Goal: Ask a question

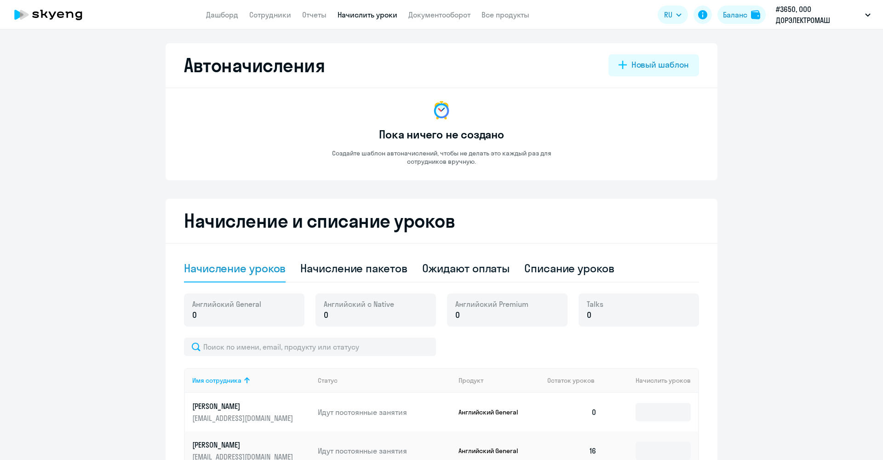
select select "10"
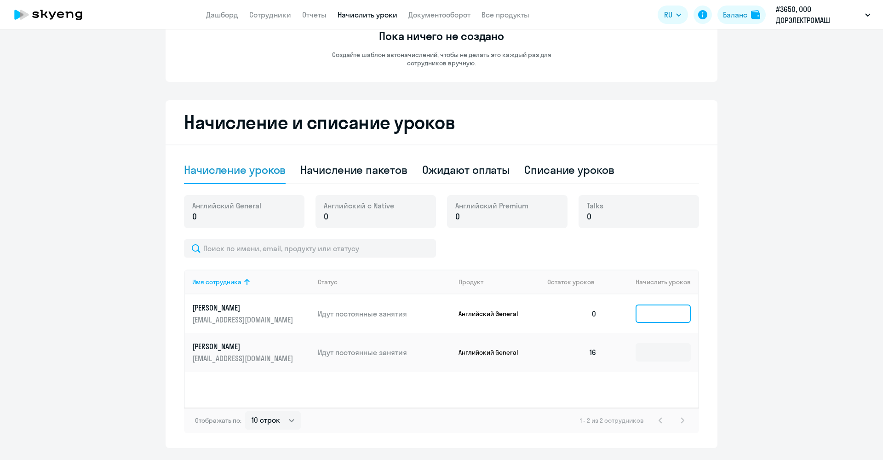
click at [669, 317] on input at bounding box center [663, 314] width 55 height 18
click at [650, 313] on input at bounding box center [663, 314] width 55 height 18
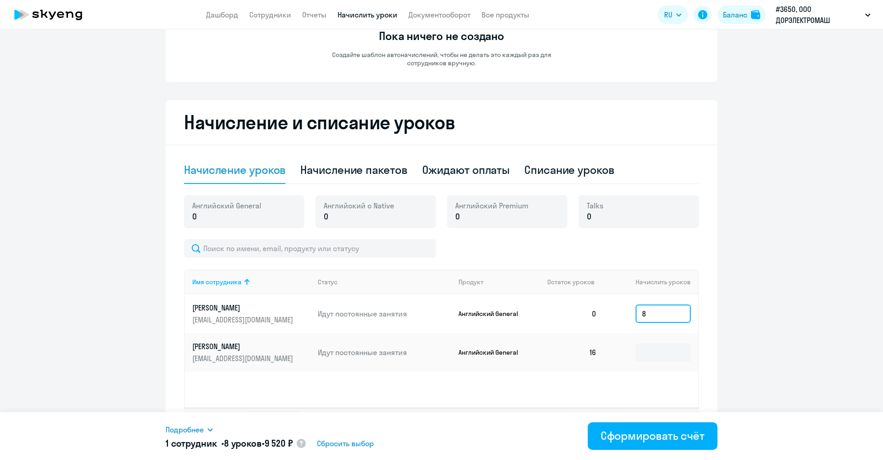
type input "8"
click at [730, 315] on ng-component "Автоначисления Новый шаблон Пока ничего не создано Создайте шаблон автоначислен…" at bounding box center [441, 196] width 883 height 503
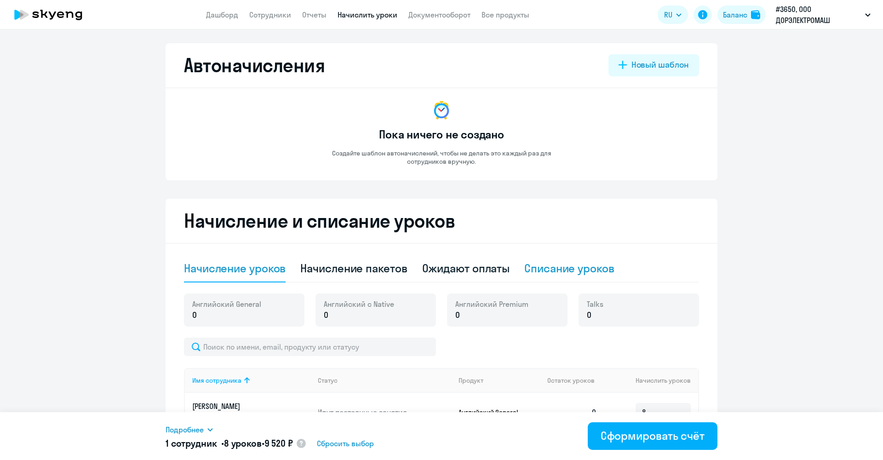
scroll to position [123, 0]
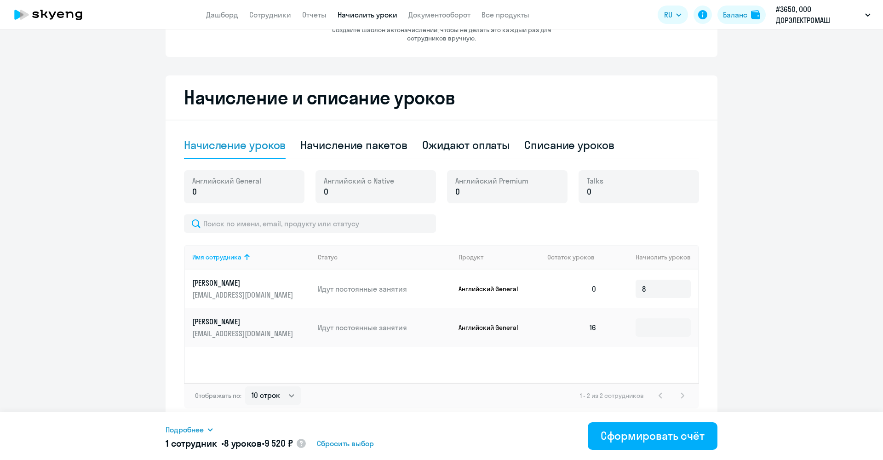
click at [732, 257] on ng-component "Автоначисления Новый шаблон Пока ничего не создано Создайте шаблон автоначислен…" at bounding box center [441, 171] width 883 height 503
click at [343, 441] on span "Сбросить выбор" at bounding box center [345, 443] width 57 height 11
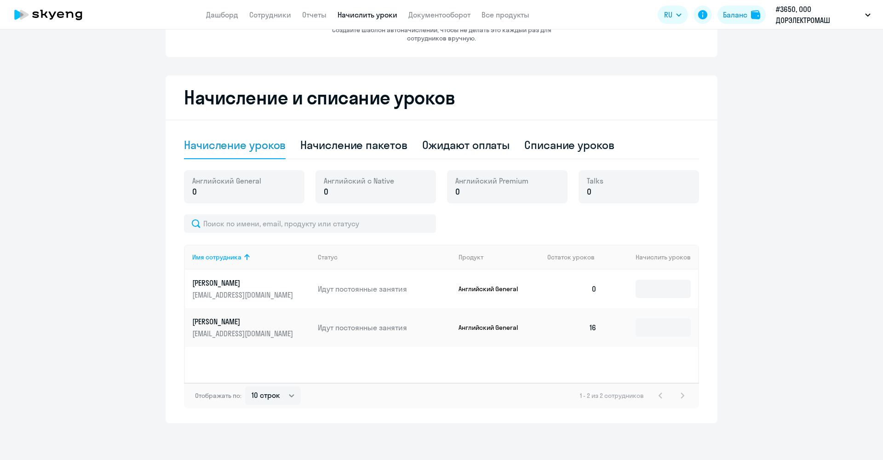
scroll to position [0, 0]
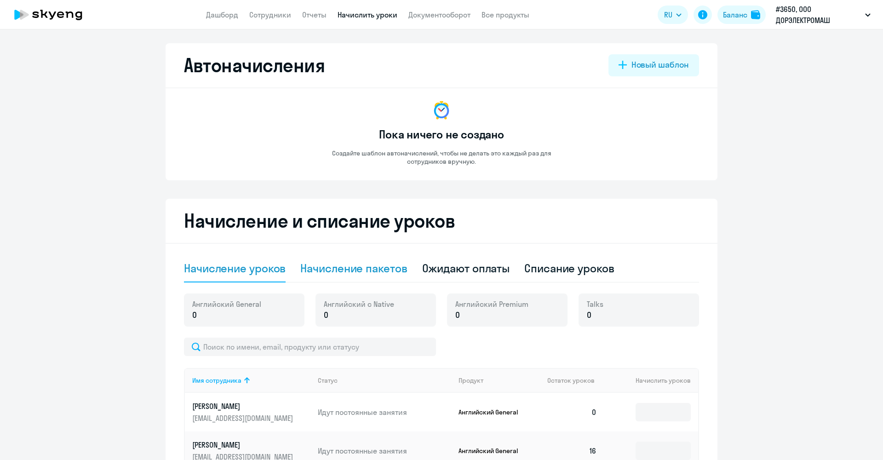
click at [381, 279] on div "Начисление пакетов" at bounding box center [353, 269] width 107 height 28
select select "10"
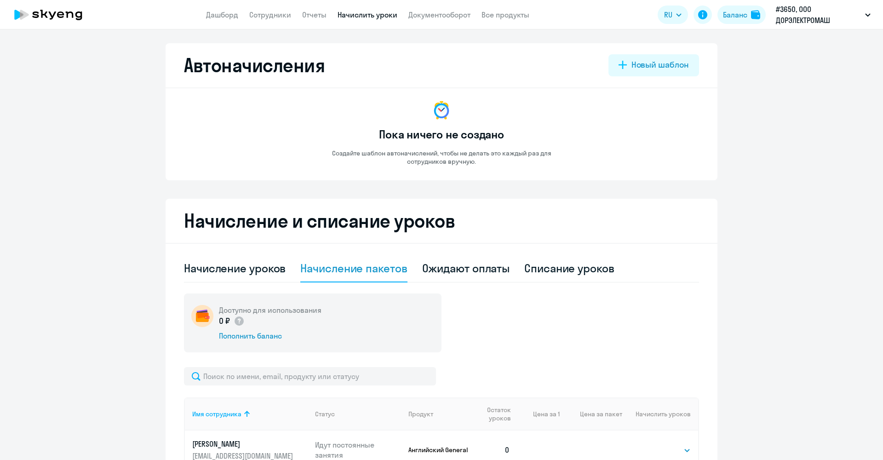
scroll to position [153, 0]
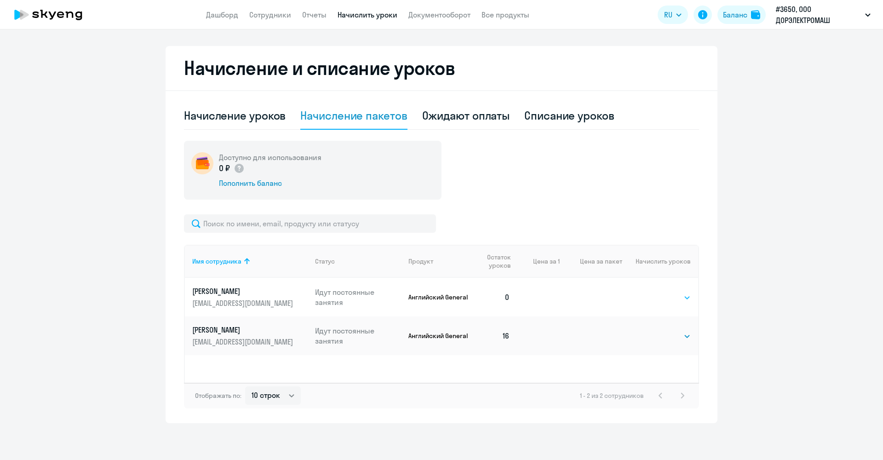
select select "8"
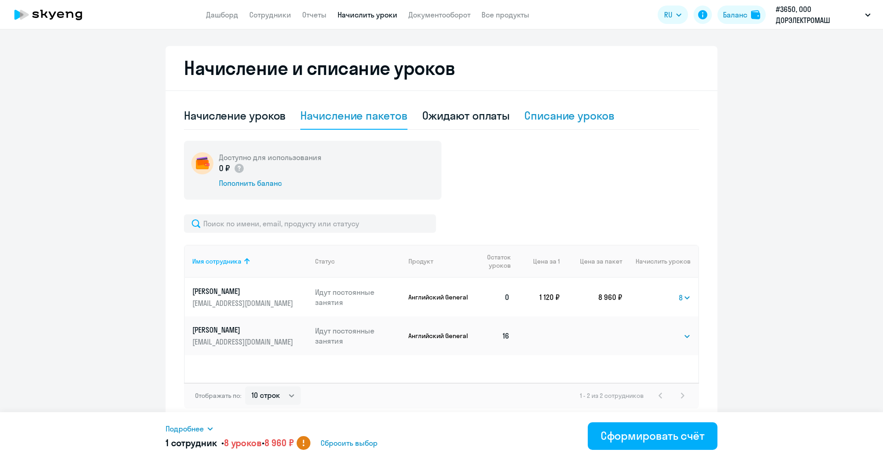
click at [560, 117] on div "Списание уроков" at bounding box center [569, 115] width 90 height 15
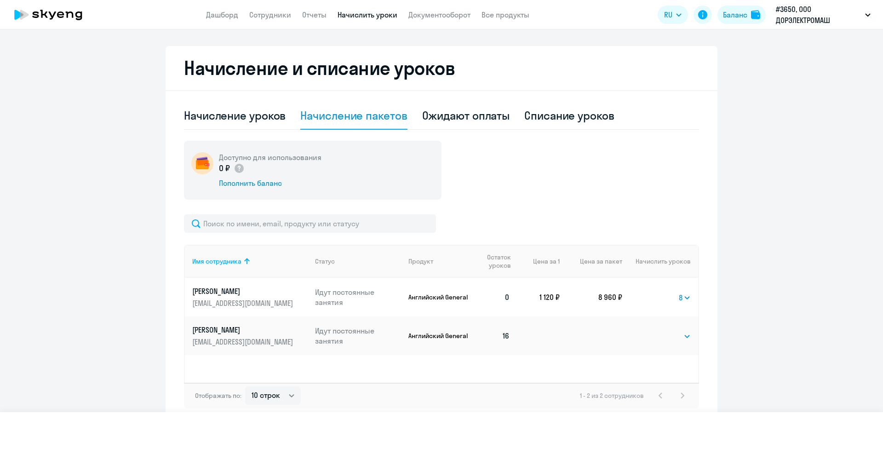
scroll to position [79, 0]
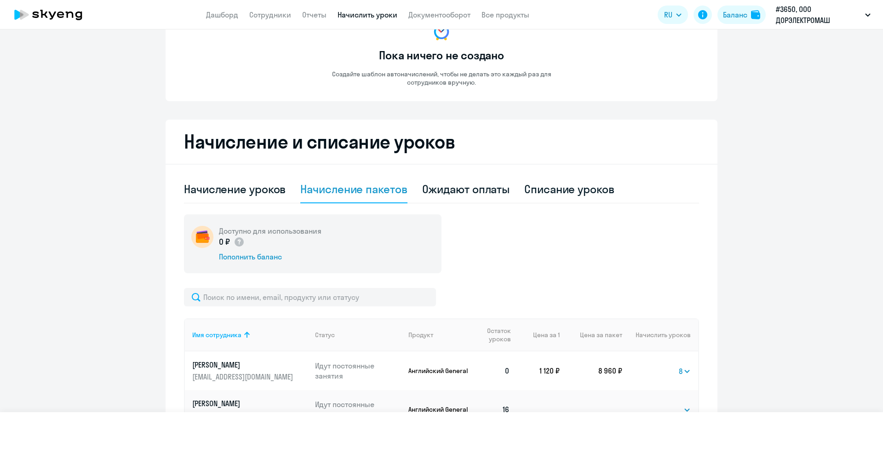
select select "10"
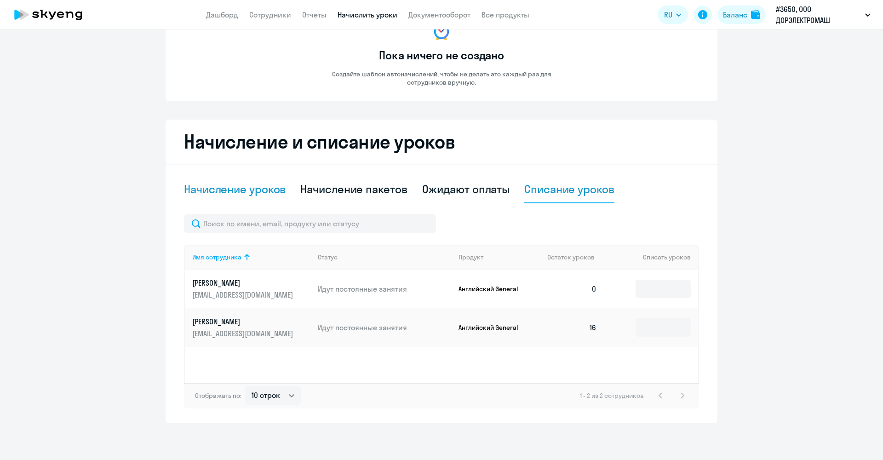
click at [261, 192] on div "Начисление уроков" at bounding box center [235, 189] width 102 height 15
select select "10"
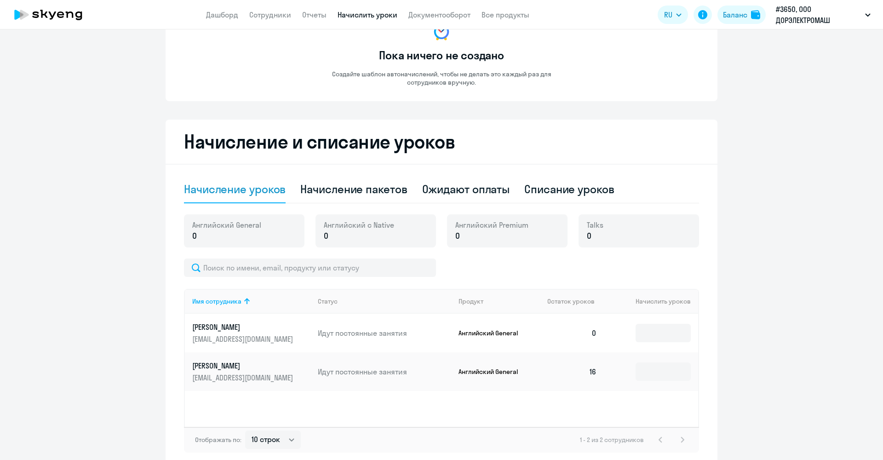
scroll to position [0, 0]
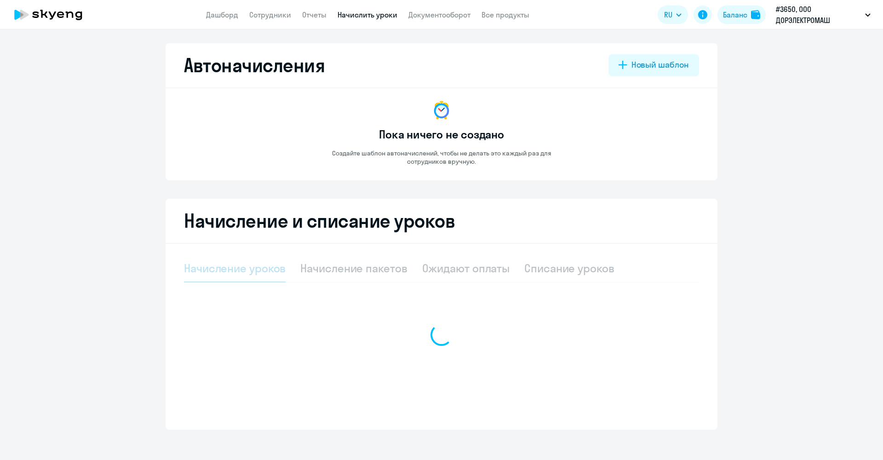
select select "10"
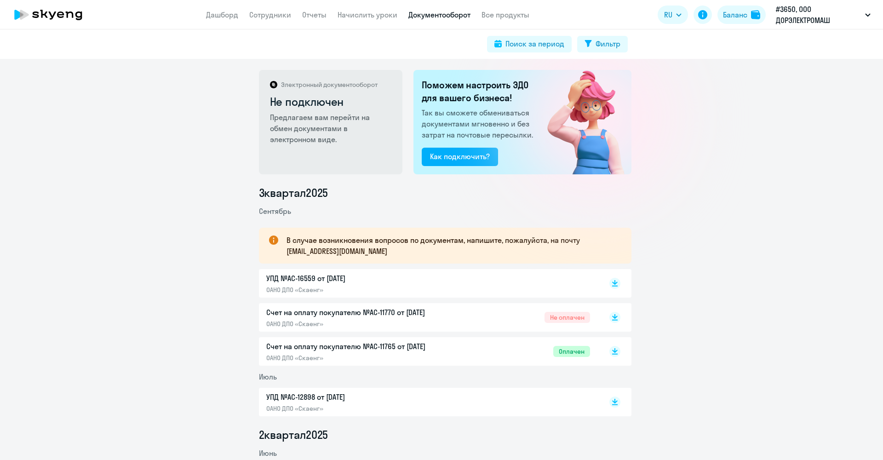
click at [431, 257] on div "В случае возникновения вопросов по документам, напишите, пожалуйста, на почту d…" at bounding box center [445, 246] width 373 height 36
click at [369, 275] on p "УПД №AC-16559 от 30.09.2025" at bounding box center [362, 278] width 193 height 11
drag, startPoint x: 369, startPoint y: 257, endPoint x: 280, endPoint y: 251, distance: 89.4
click at [280, 251] on div "В случае возникновения вопросов по документам, напишите, пожалуйста, на почту d…" at bounding box center [445, 246] width 373 height 36
copy p "document@skyeng.ru"
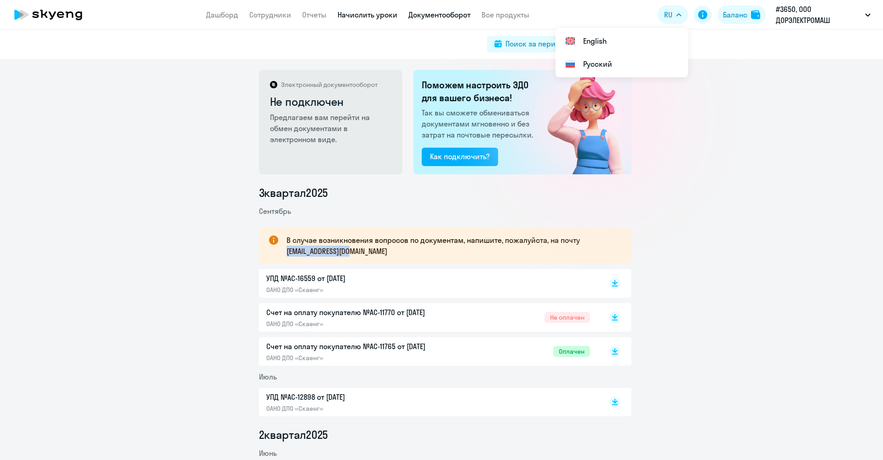
click at [358, 17] on link "Начислить уроки" at bounding box center [368, 14] width 60 height 9
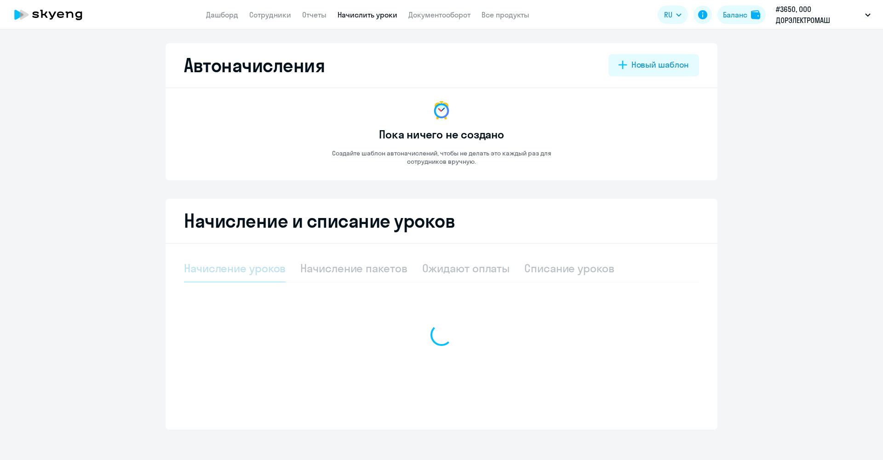
select select "10"
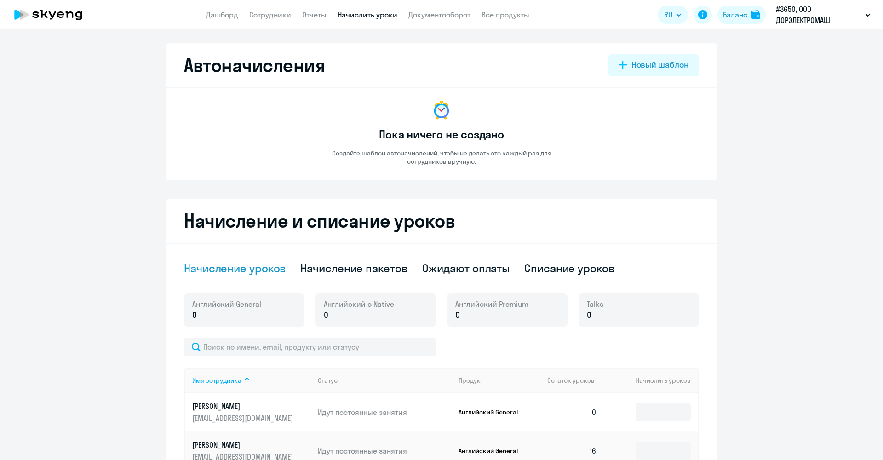
scroll to position [123, 0]
select select "10"
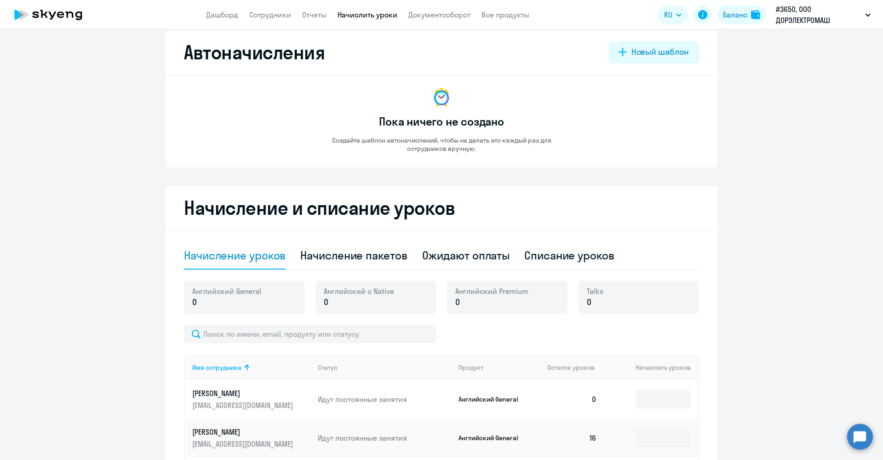
click at [72, 17] on icon at bounding box center [48, 14] width 81 height 23
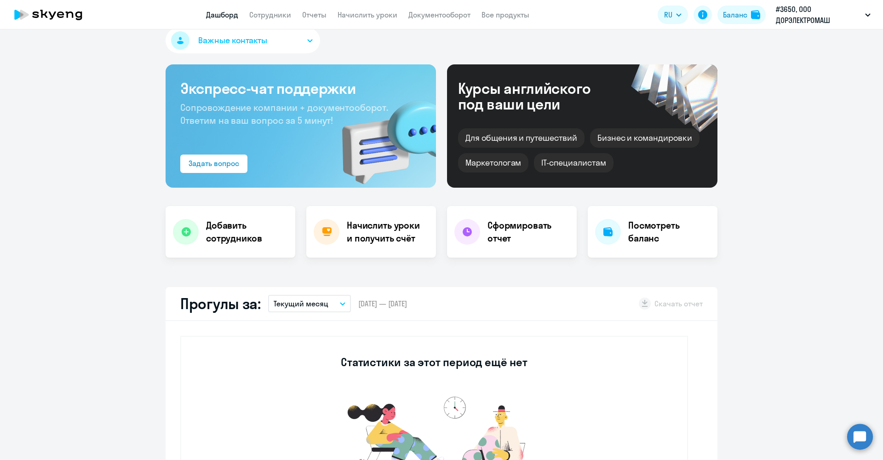
click at [853, 437] on circle at bounding box center [860, 437] width 26 height 26
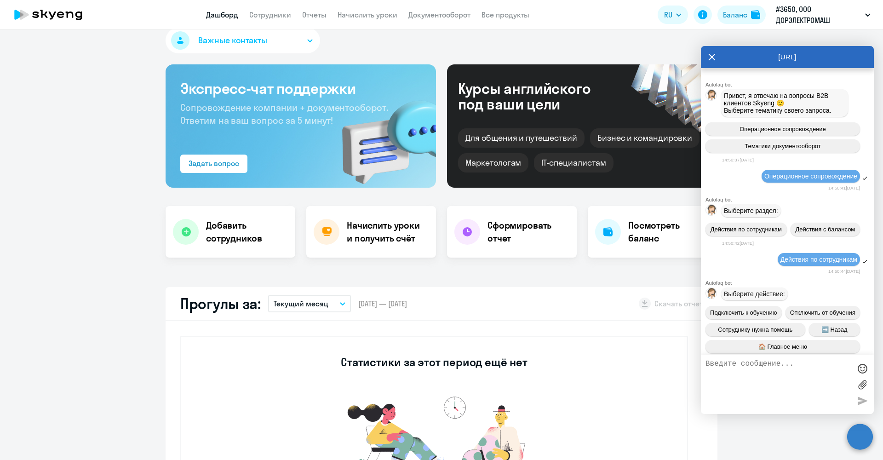
scroll to position [1444, 0]
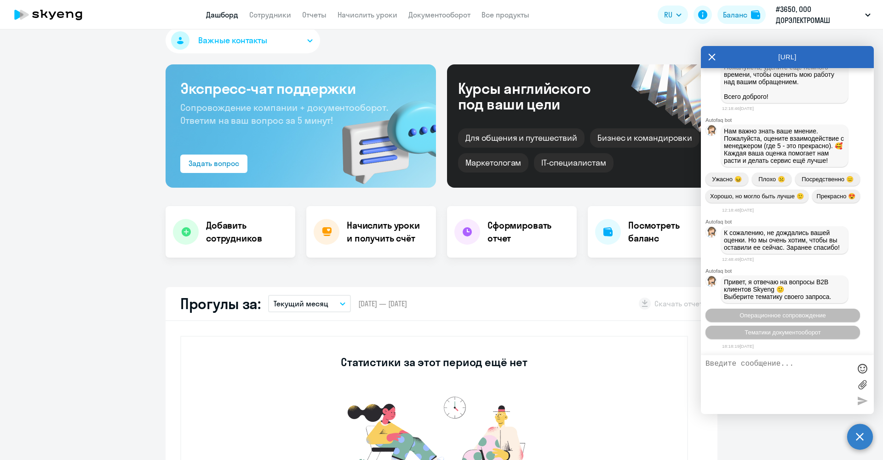
select select "30"
paste textarea "Айди 7152 Просьба пропорционально разделить начисленные уроки между сотрудникам…"
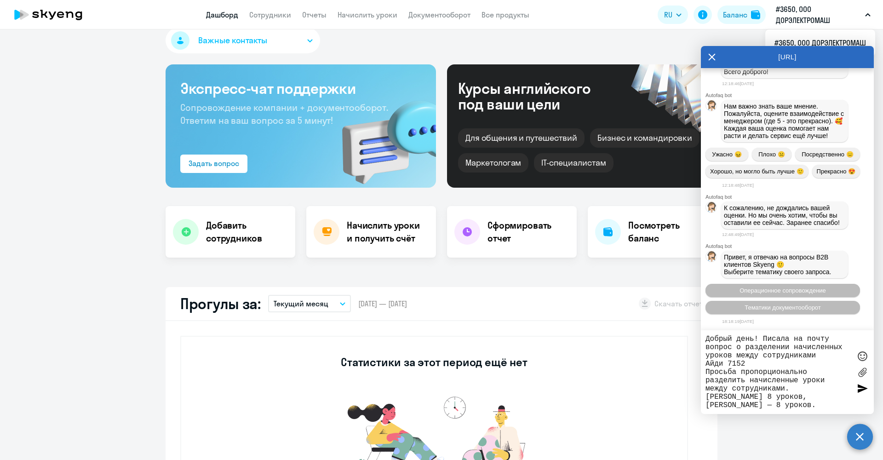
drag, startPoint x: 773, startPoint y: 366, endPoint x: 675, endPoint y: 363, distance: 97.6
click at [675, 363] on body "Дашборд Сотрудники Отчеты Начислить уроки Документооборот Все продукты Дашборд …" at bounding box center [441, 230] width 883 height 460
click at [809, 404] on textarea "Добрый день! Писала на почту вопрос о разделении начисленных уроков между сотру…" at bounding box center [778, 372] width 145 height 75
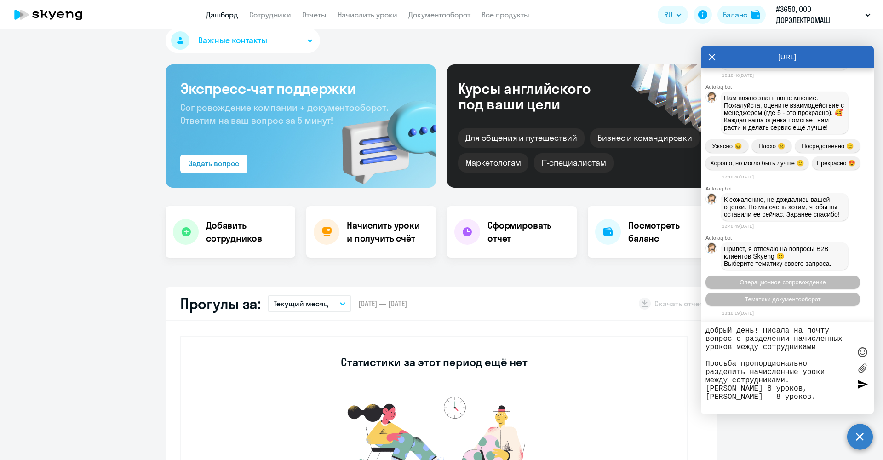
paste textarea "Айди 7152"
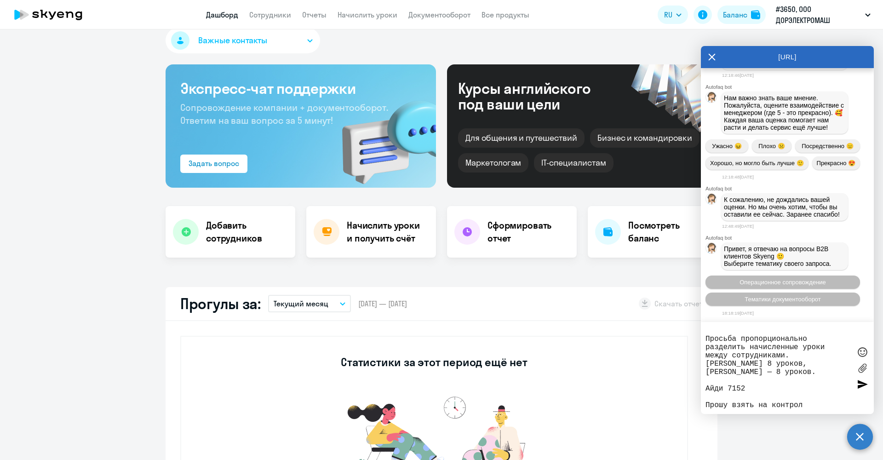
type textarea "Добрый день! Писала на почту вопрос о разделении начисленных уроков между сотру…"
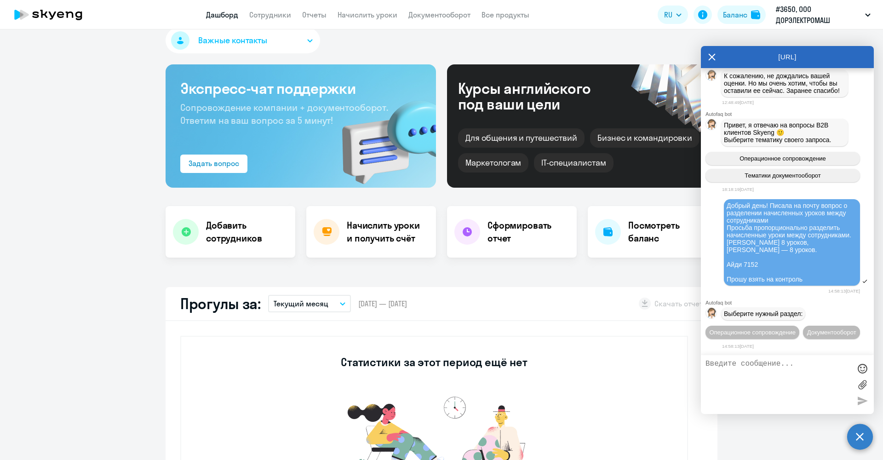
scroll to position [1634, 0]
click at [796, 329] on span "Операционное сопровождение" at bounding box center [752, 332] width 86 height 7
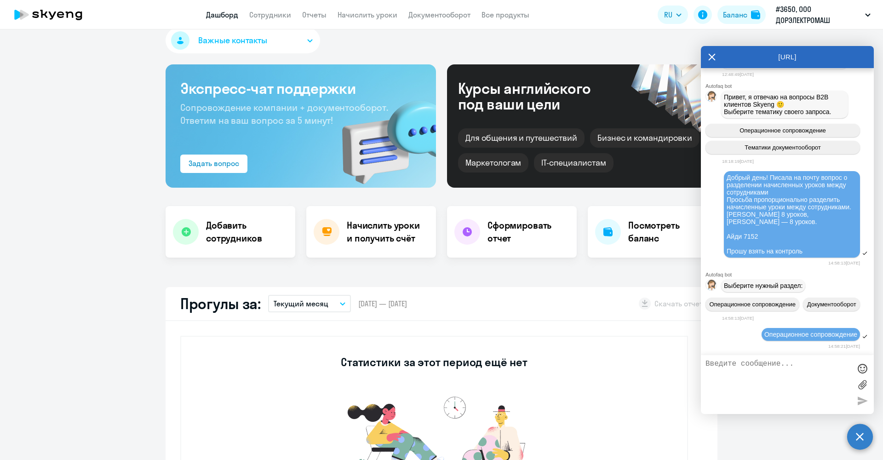
scroll to position [1735, 0]
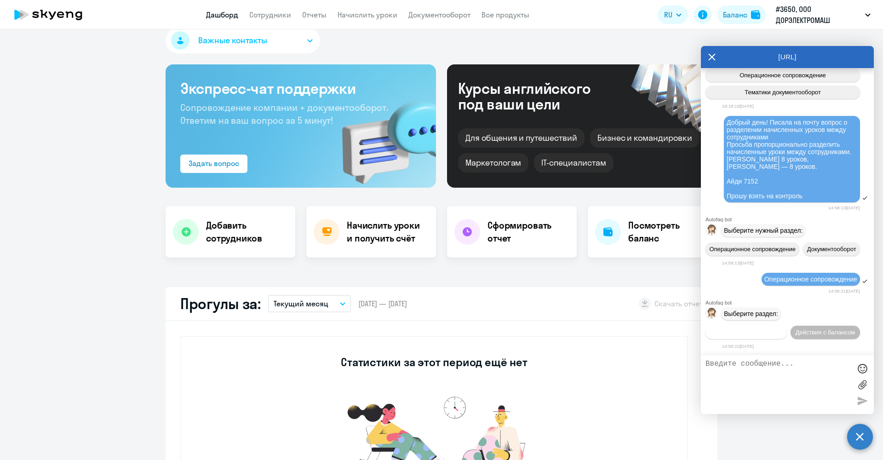
click at [782, 329] on span "Действия по сотрудникам" at bounding box center [746, 332] width 71 height 7
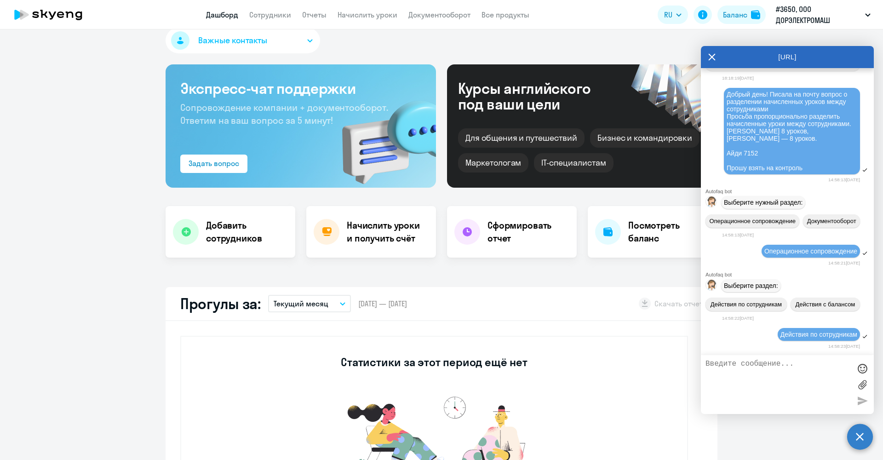
scroll to position [1873, 0]
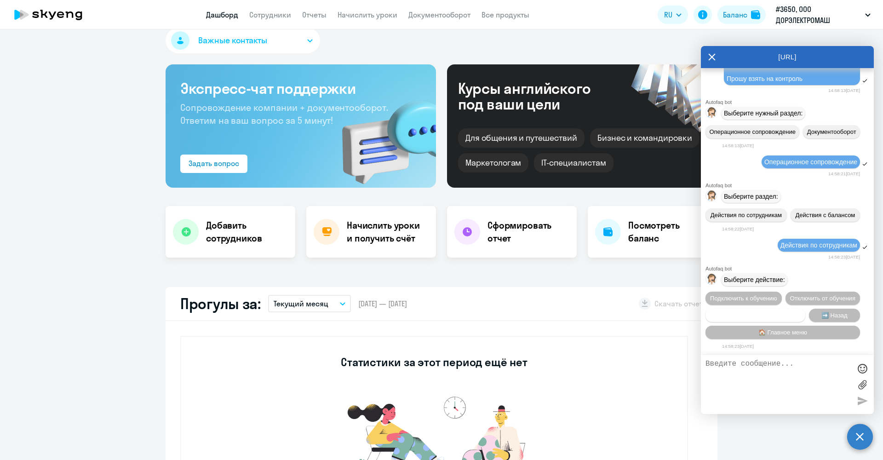
click at [781, 317] on button "Сотруднику нужна помощь" at bounding box center [756, 315] width 100 height 13
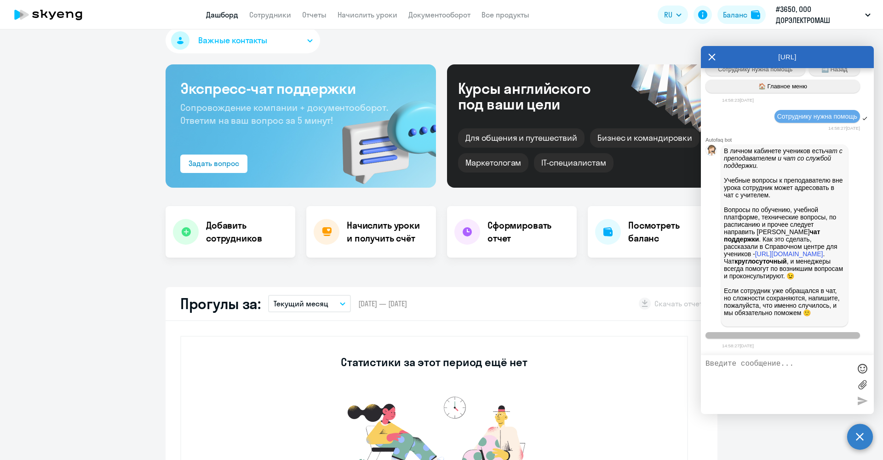
scroll to position [2197, 0]
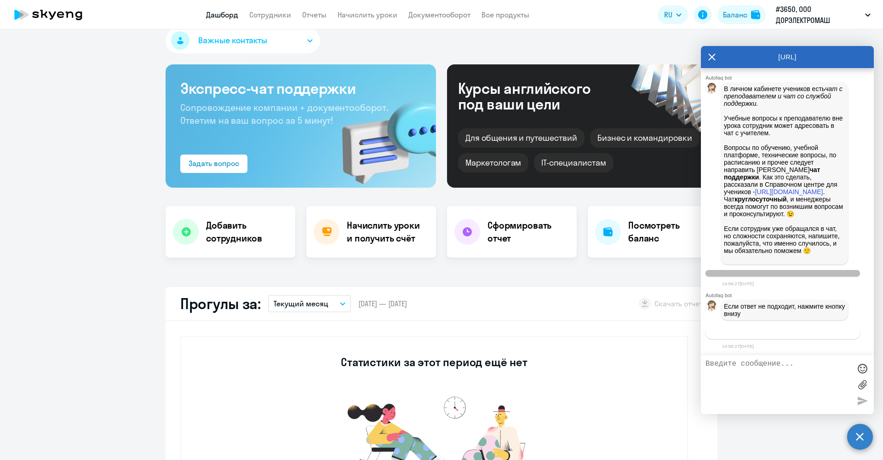
click at [777, 332] on span "Связаться с менеджером" at bounding box center [783, 332] width 70 height 7
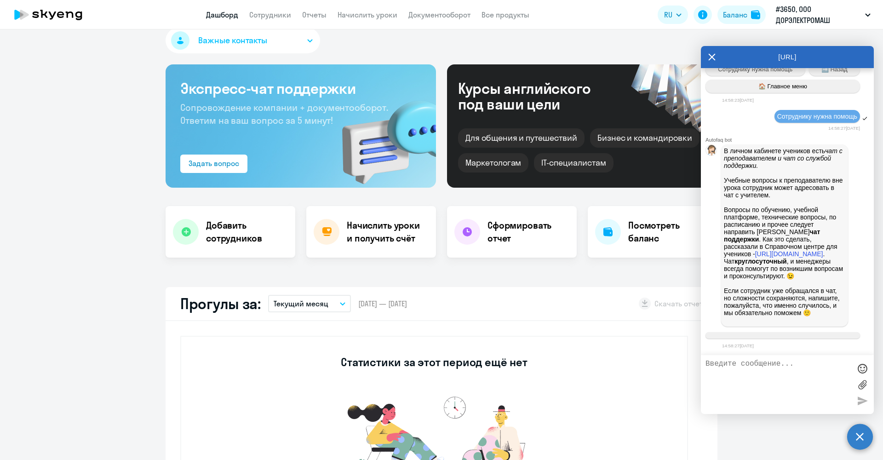
scroll to position [1634, 0]
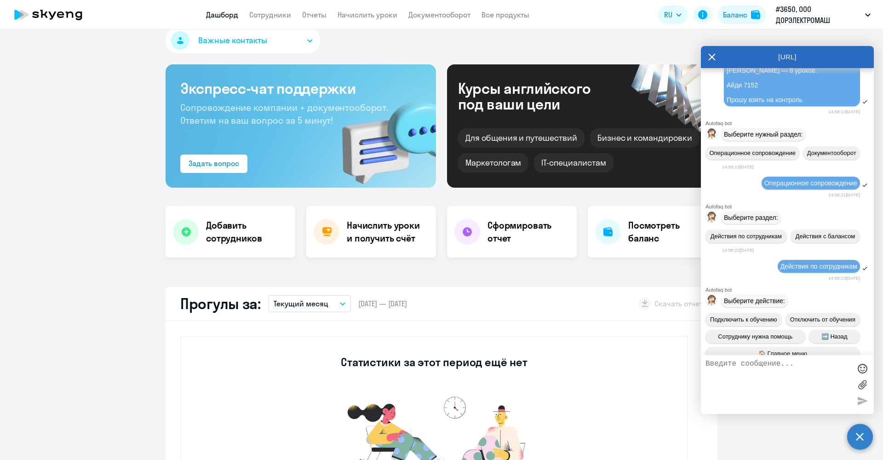
drag, startPoint x: 816, startPoint y: 265, endPoint x: 721, endPoint y: 172, distance: 133.1
click at [721, 108] on div "Добрый день! Писала на почту вопрос о разделении начисленных уроков между сотру…" at bounding box center [787, 63] width 173 height 89
copy span "Добрый день! Писала на почту вопрос о разделении начисленных уроков между сотру…"
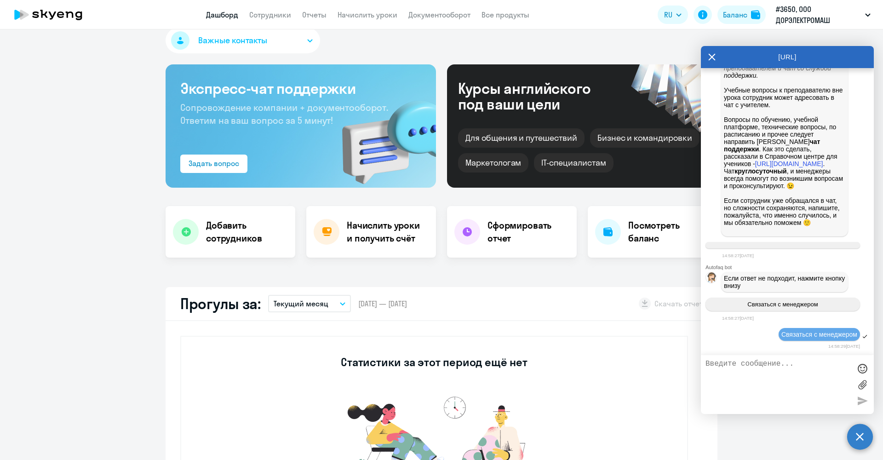
scroll to position [2226, 0]
click at [778, 366] on textarea at bounding box center [778, 385] width 145 height 50
paste textarea "Добрый день! Писала на почту вопрос о разделении начисленных уроков между сотру…"
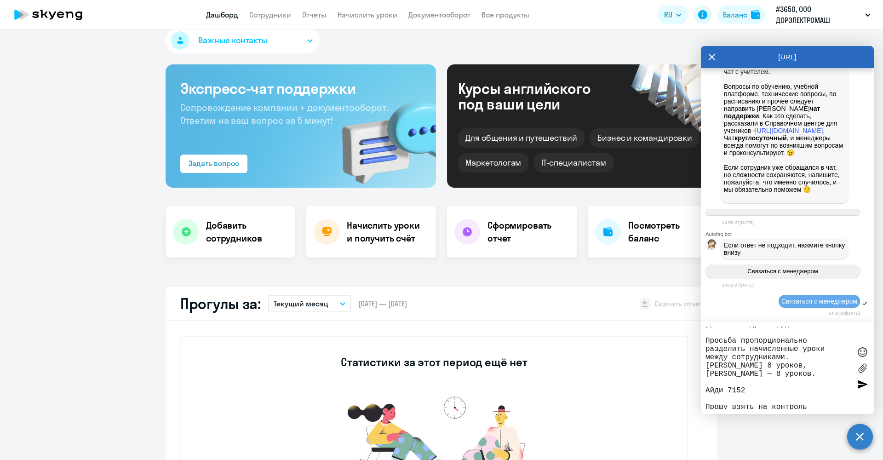
scroll to position [0, 0]
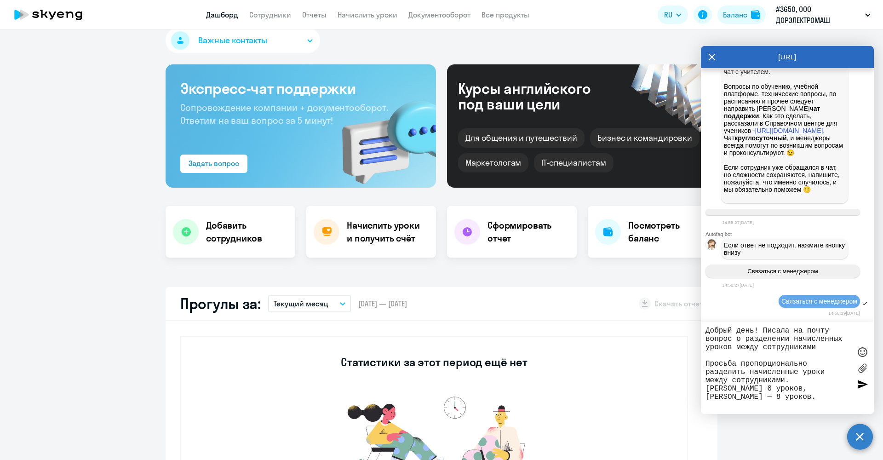
drag, startPoint x: 824, startPoint y: 354, endPoint x: 820, endPoint y: 351, distance: 4.7
click at [820, 351] on textarea "Добрый день! Писала на почту вопрос о разделении начисленных уроков между сотру…" at bounding box center [778, 368] width 145 height 83
drag, startPoint x: 791, startPoint y: 379, endPoint x: 697, endPoint y: 364, distance: 95.0
click at [697, 364] on body "Дашборд Сотрудники Отчеты Начислить уроки Документооборот Все продукты Дашборд …" at bounding box center [441, 230] width 883 height 460
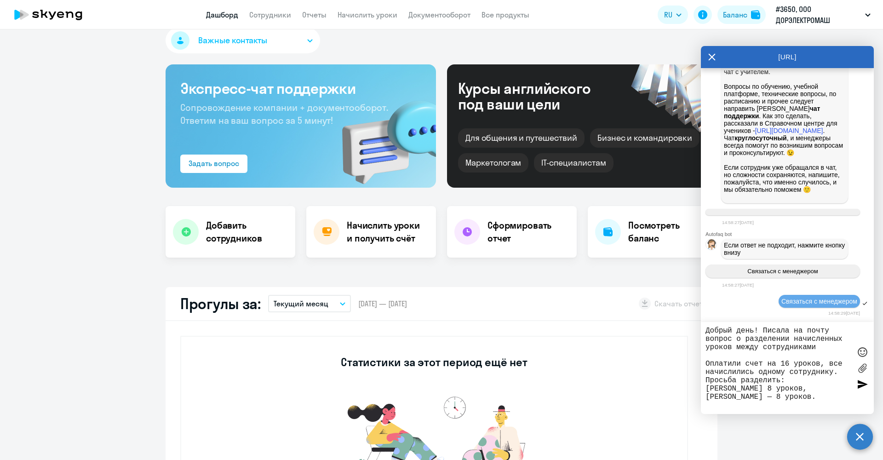
click at [819, 380] on textarea "Добрый день! Писала на почту вопрос о разделении начисленных уроков между сотру…" at bounding box center [778, 368] width 145 height 83
type textarea "Добрый день! Писала на почту вопрос о разделении начисленных уроков между сотру…"
click at [801, 273] on span "Связаться с менеджером" at bounding box center [783, 271] width 70 height 7
click at [803, 269] on span "Связаться с менеджером" at bounding box center [783, 271] width 70 height 7
click at [863, 279] on div "Связаться с менеджером" at bounding box center [787, 271] width 173 height 21
